Goal: Browse casually

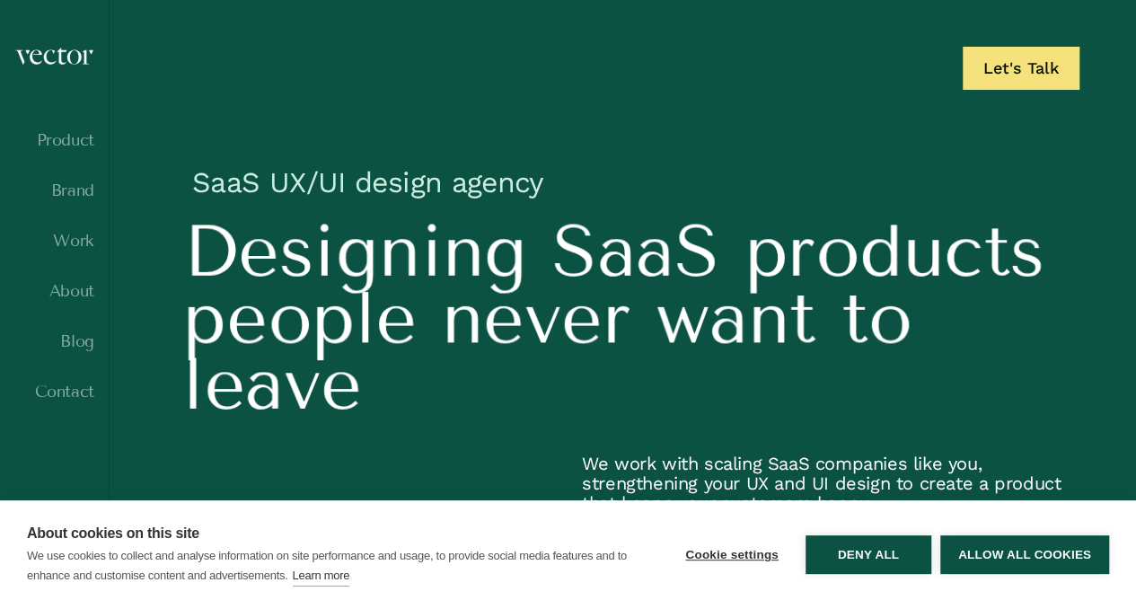
click at [992, 534] on div "Cookie settings Deny all Allow all cookies" at bounding box center [888, 555] width 442 height 64
click at [1006, 564] on button "Allow all cookies" at bounding box center [1024, 554] width 169 height 39
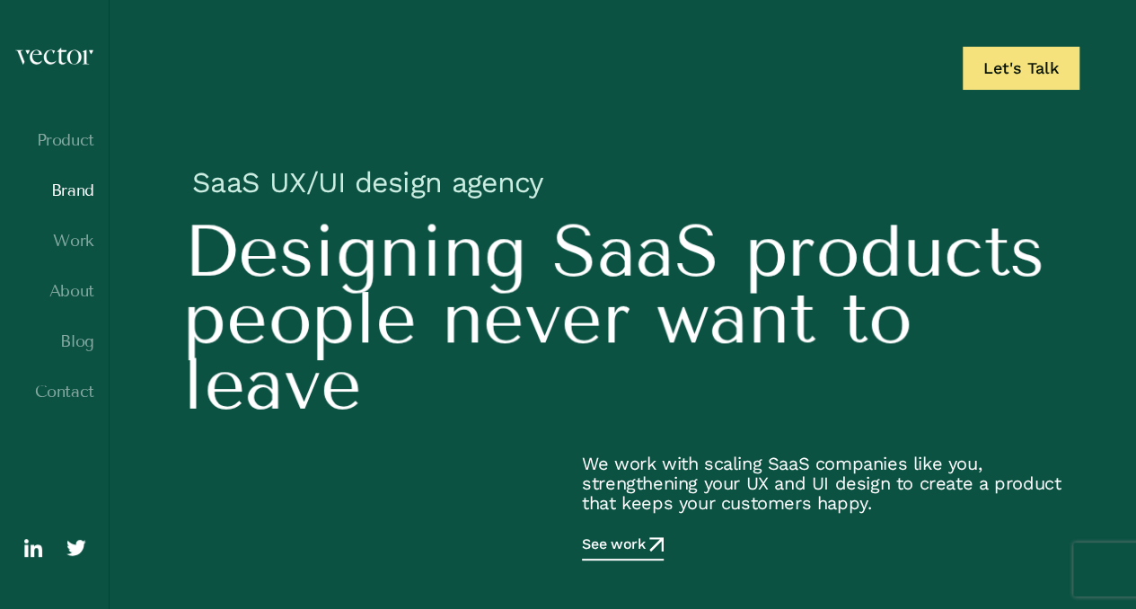
click at [79, 199] on link "Brand" at bounding box center [54, 190] width 80 height 18
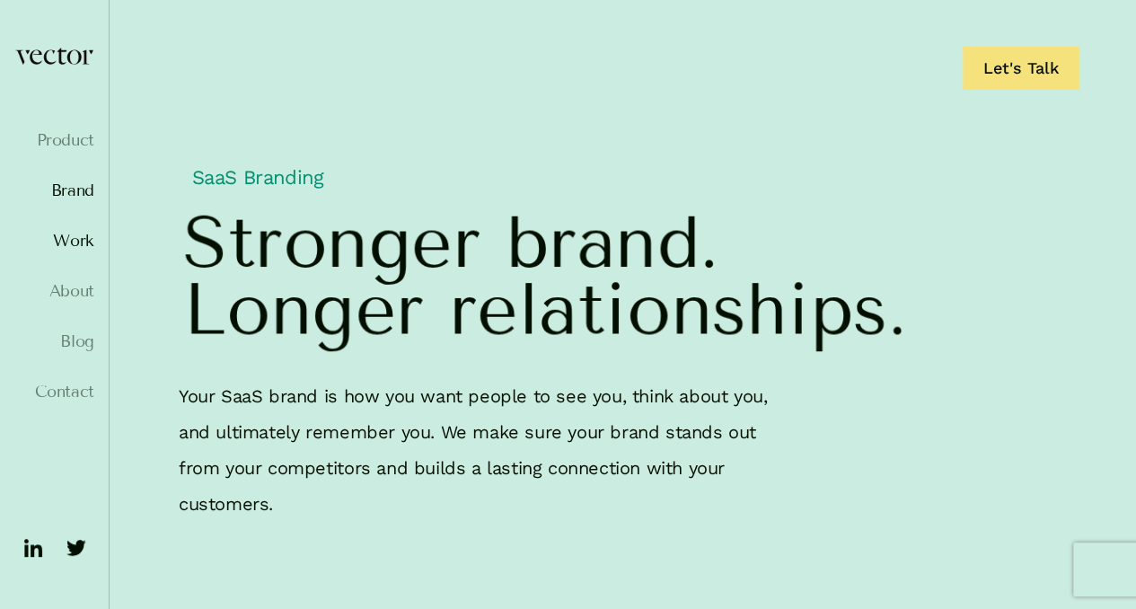
click at [70, 237] on link "Work" at bounding box center [54, 241] width 80 height 18
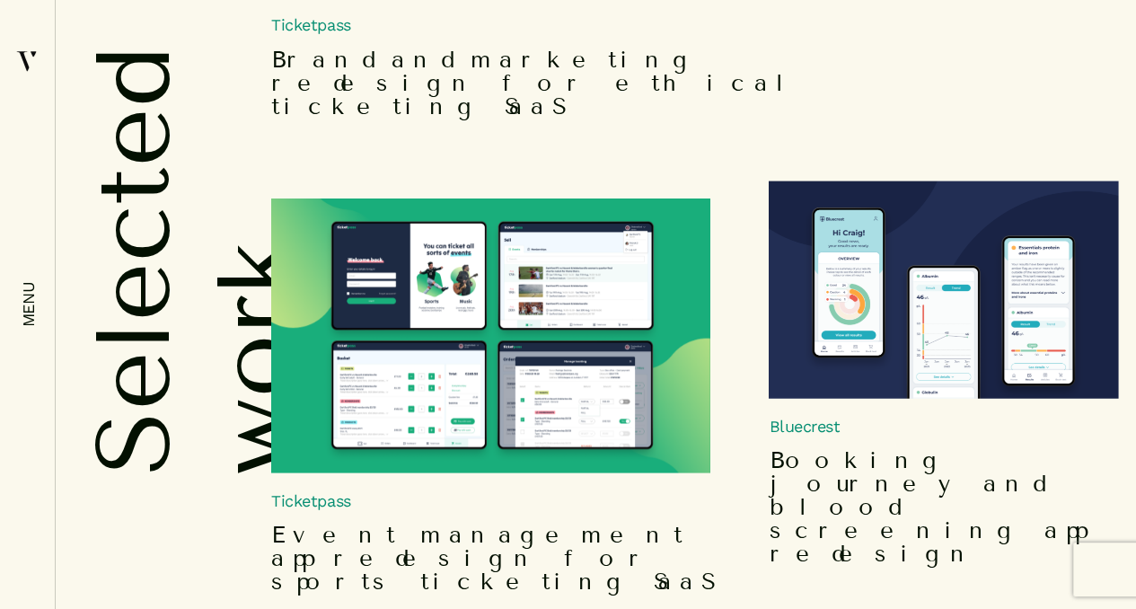
scroll to position [1634, 0]
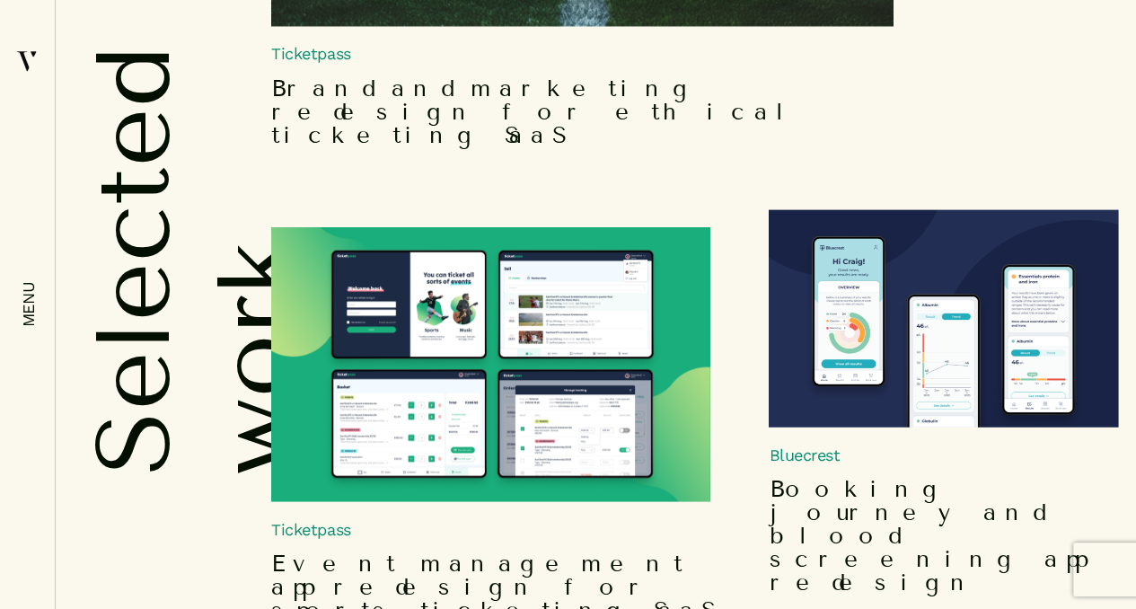
click at [976, 209] on img at bounding box center [943, 318] width 349 height 218
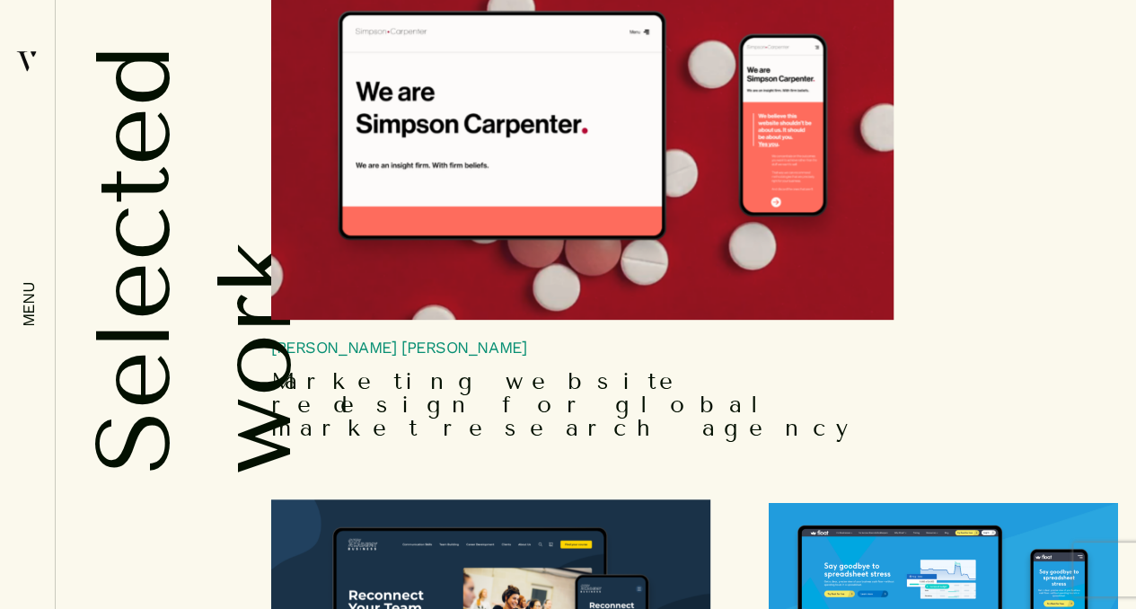
scroll to position [4220, 0]
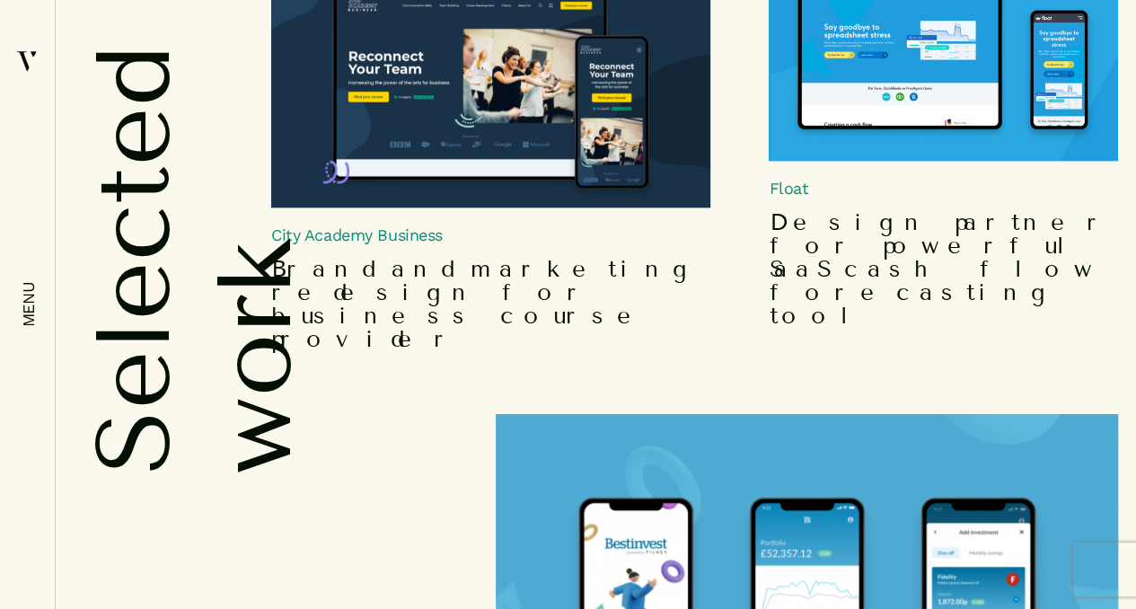
click at [734, 414] on img at bounding box center [807, 615] width 622 height 403
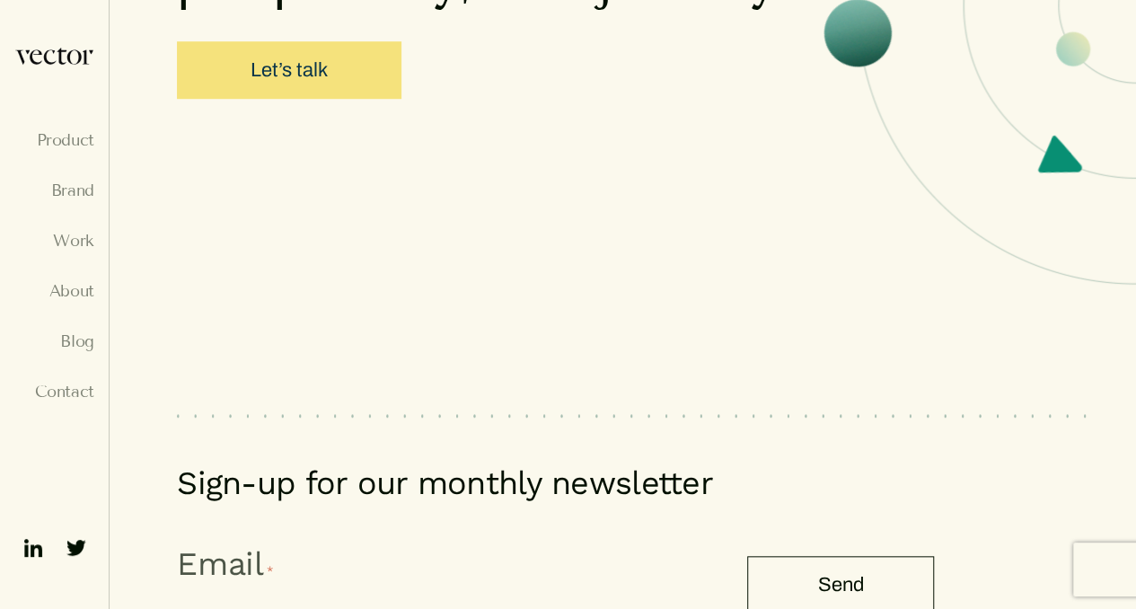
scroll to position [7465, 0]
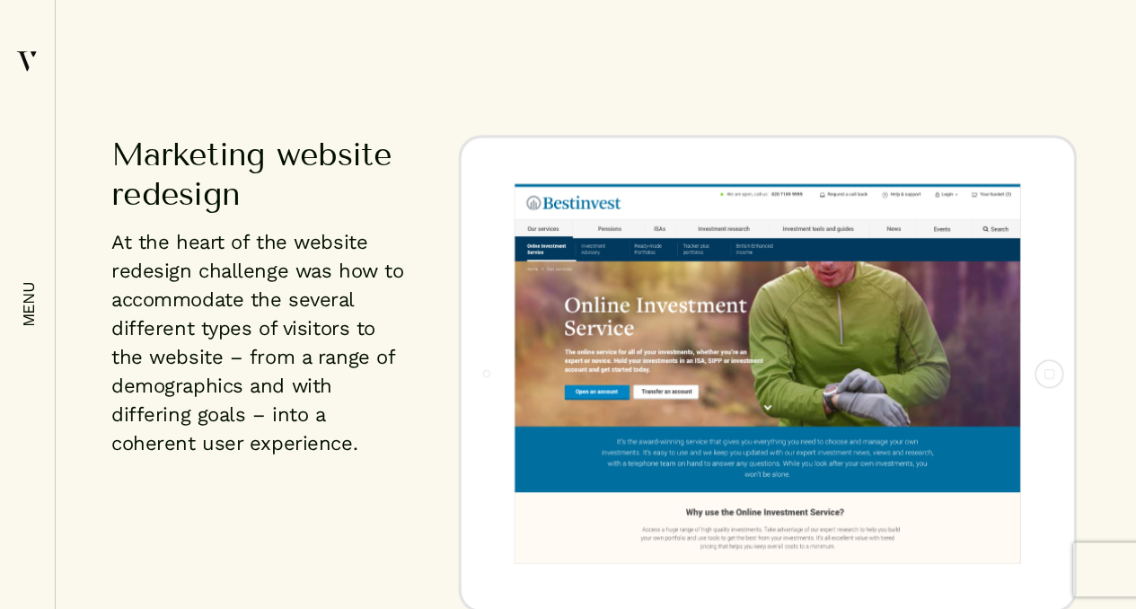
scroll to position [3234, 0]
